Goal: Navigation & Orientation: Find specific page/section

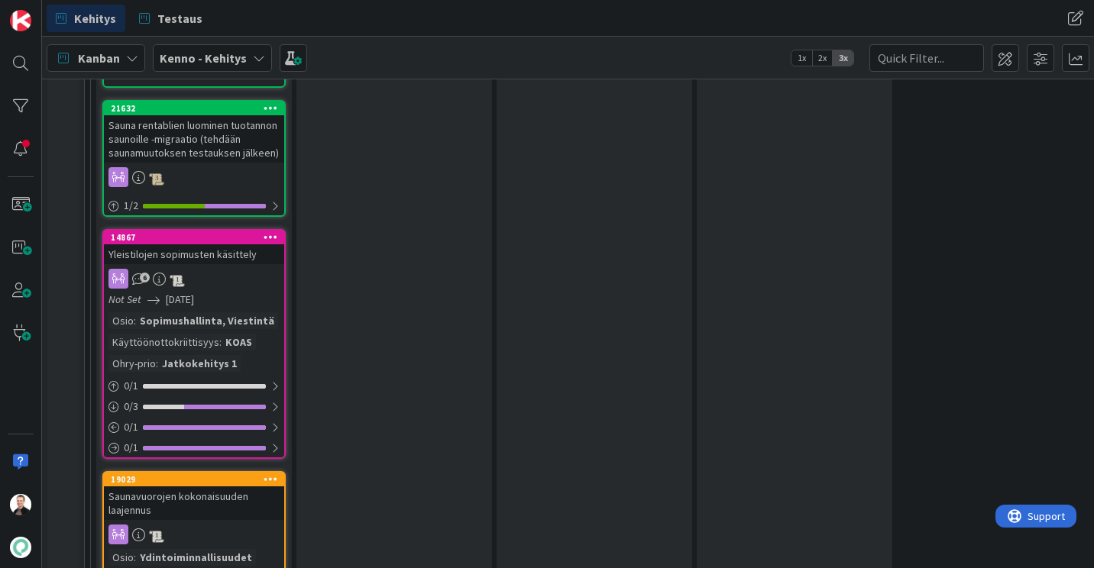
scroll to position [1604, 0]
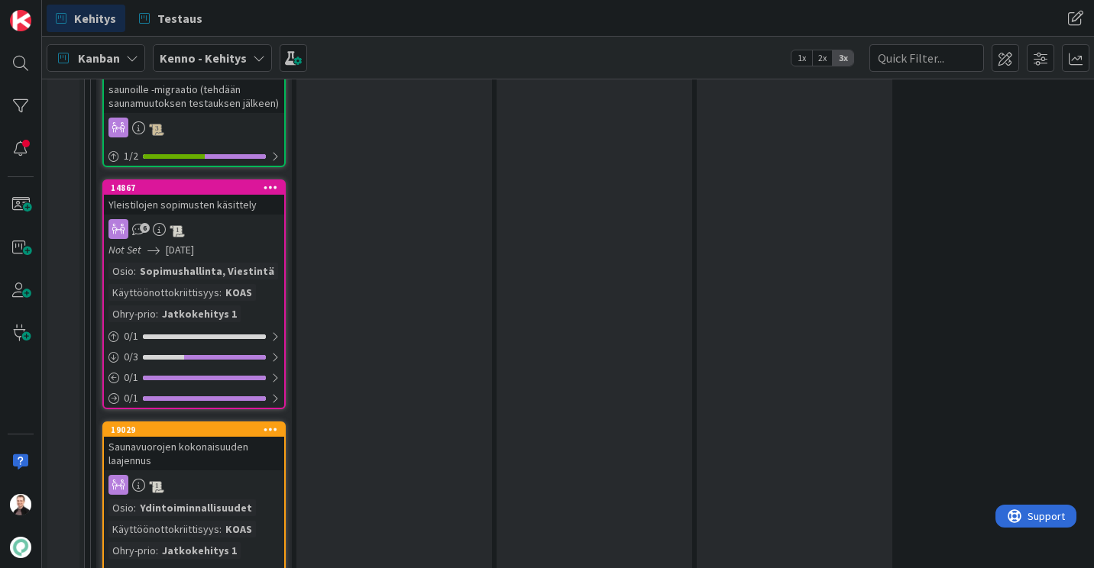
click at [152, 195] on div "Yleistilojen sopimusten käsittely" at bounding box center [194, 205] width 180 height 20
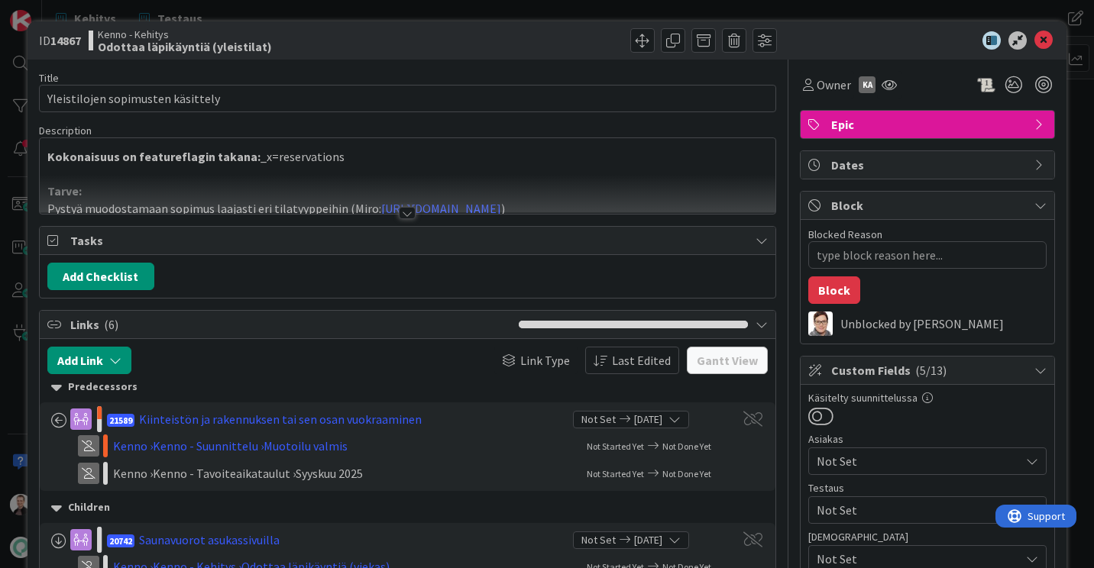
click at [393, 213] on div at bounding box center [407, 194] width 735 height 39
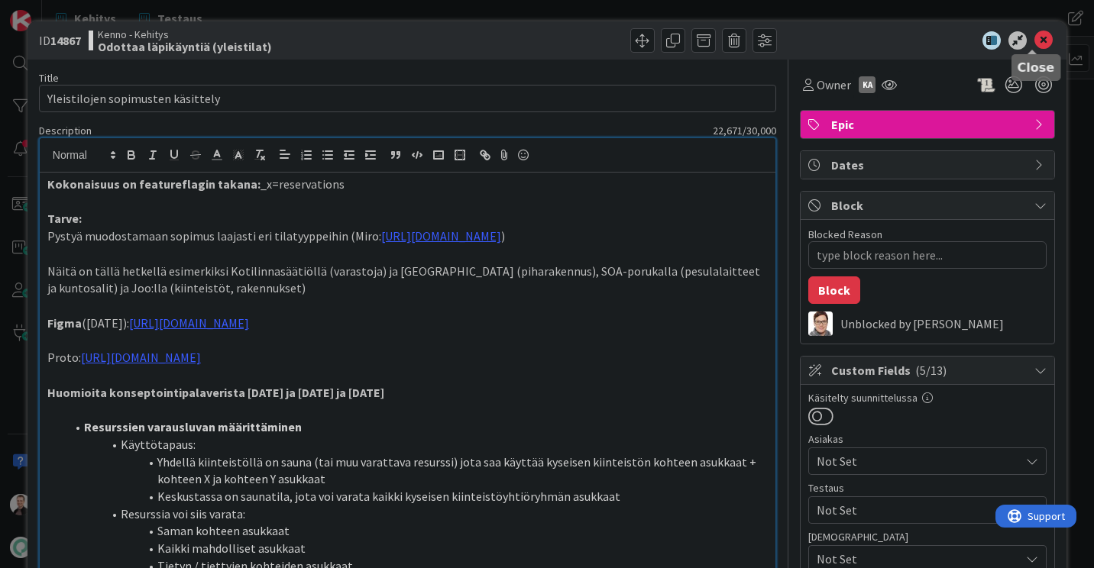
click at [1034, 37] on icon at bounding box center [1043, 40] width 18 height 18
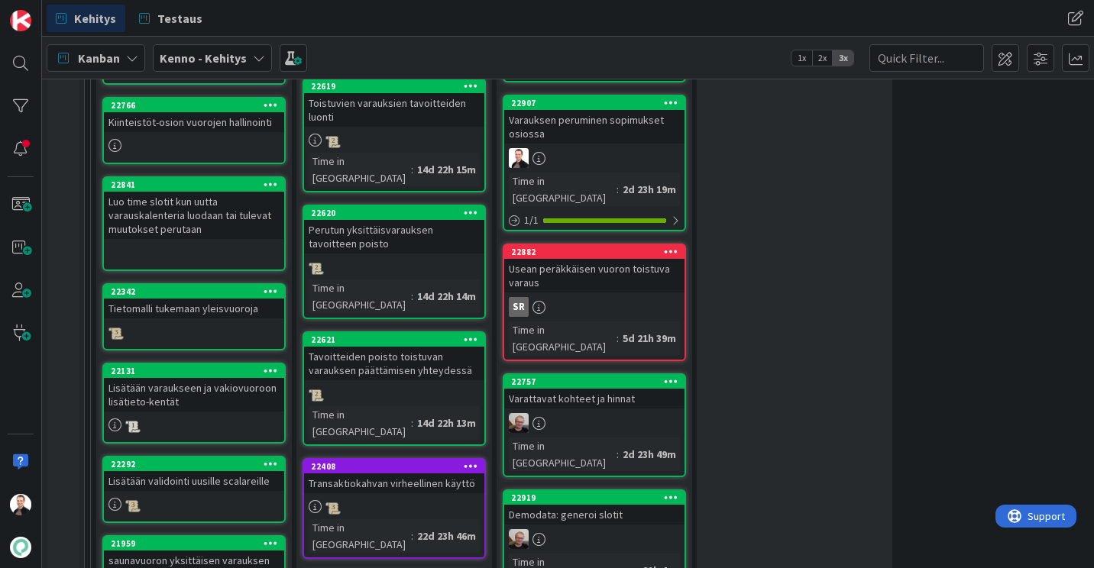
scroll to position [458, 0]
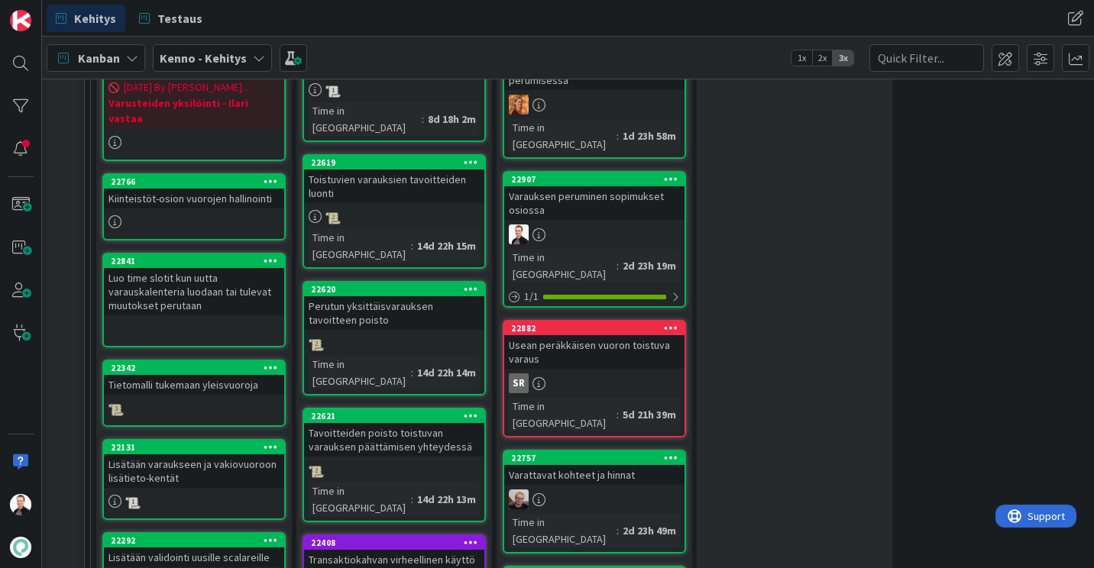
click at [188, 191] on div "Kiinteistöt-osion vuorojen hallinointi" at bounding box center [194, 199] width 180 height 20
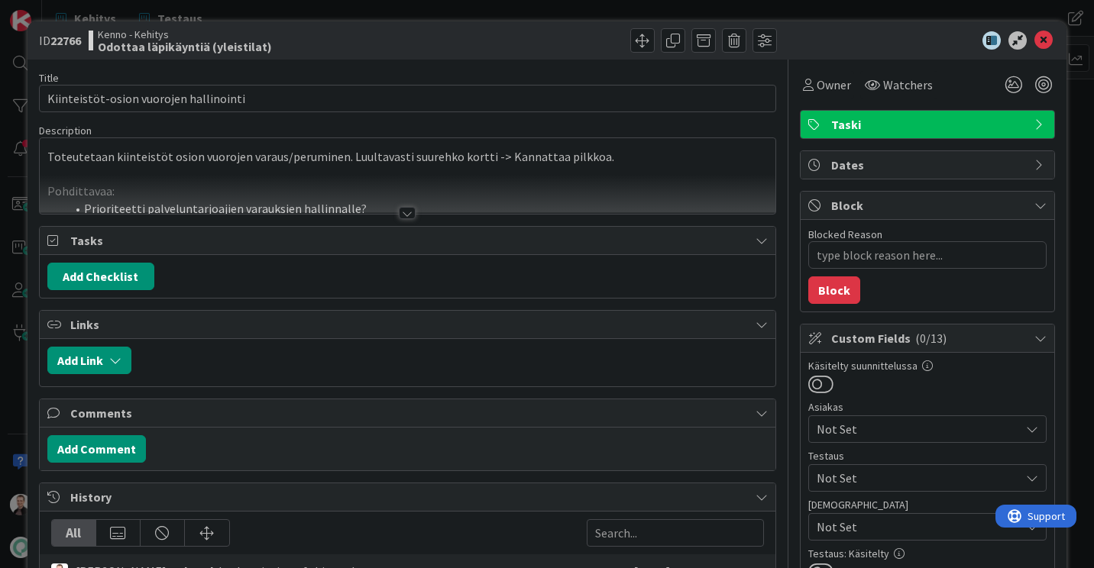
type textarea "x"
click at [389, 208] on div at bounding box center [407, 194] width 735 height 39
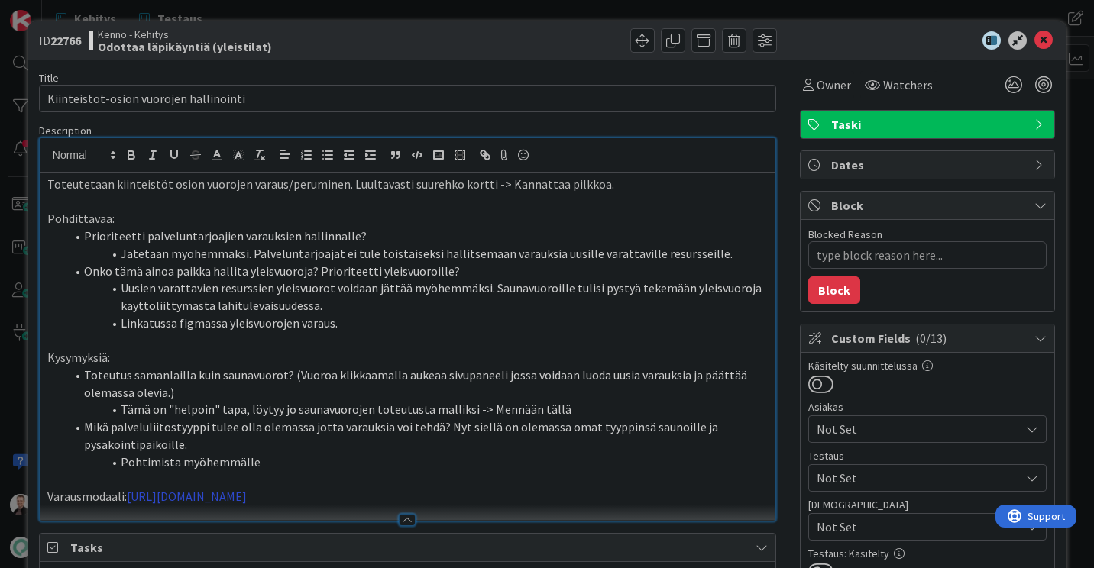
click at [230, 502] on link "[URL][DOMAIN_NAME]" at bounding box center [187, 496] width 120 height 15
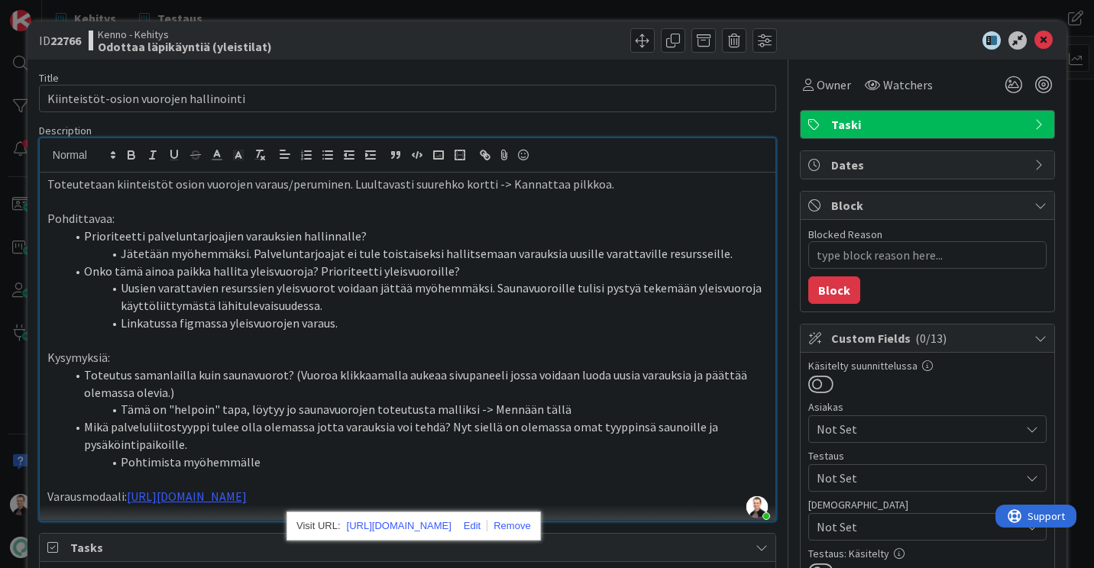
click at [328, 523] on div "[URL][DOMAIN_NAME]" at bounding box center [413, 526] width 254 height 29
click at [373, 519] on link "[URL][DOMAIN_NAME]" at bounding box center [399, 526] width 105 height 20
click at [1040, 40] on icon at bounding box center [1043, 40] width 18 height 18
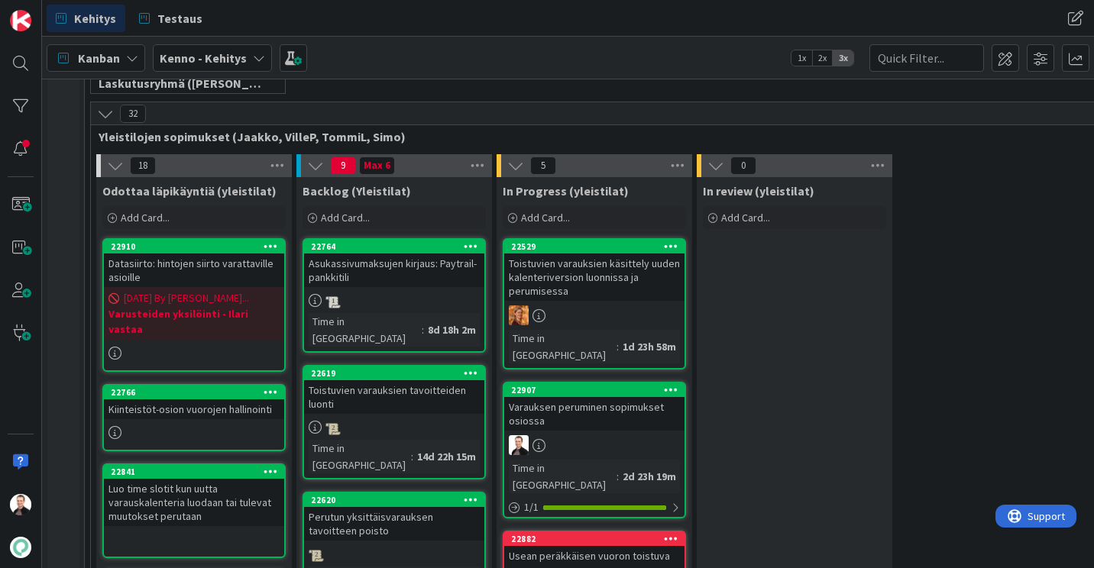
scroll to position [305, 0]
